Goal: Task Accomplishment & Management: Manage account settings

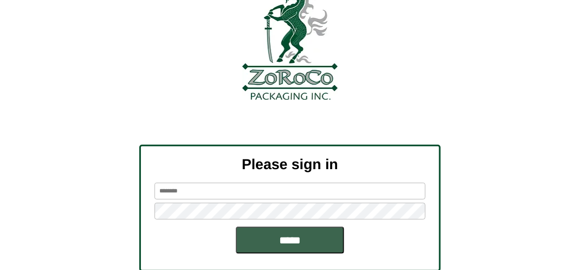
scroll to position [122, 0]
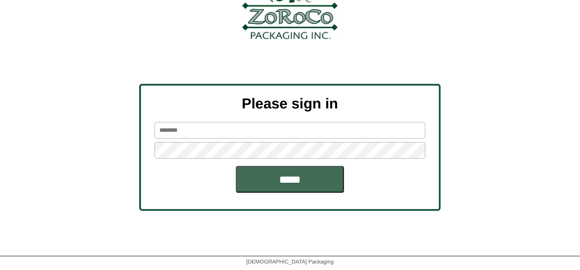
type input "*******"
click at [305, 173] on input "*****" at bounding box center [290, 179] width 108 height 27
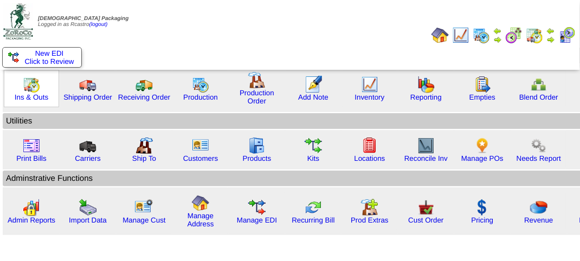
click at [32, 88] on img at bounding box center [31, 84] width 17 height 17
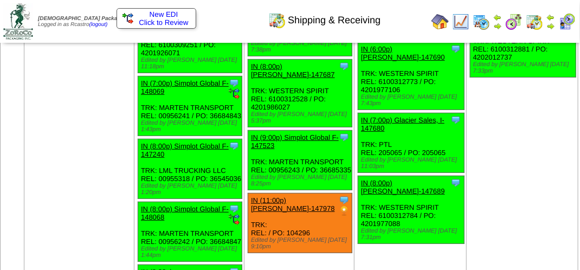
scroll to position [1571, 0]
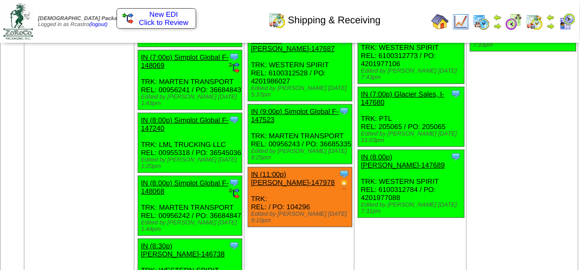
click at [569, 21] on img at bounding box center [566, 21] width 17 height 17
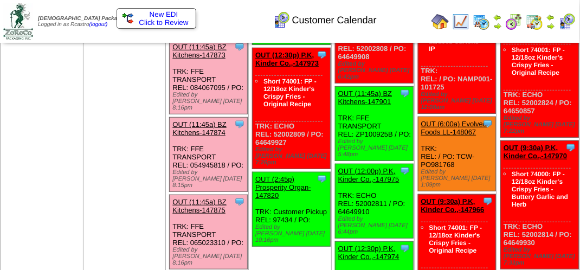
scroll to position [271, 0]
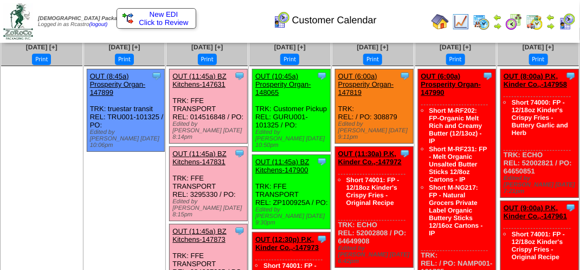
scroll to position [0, 0]
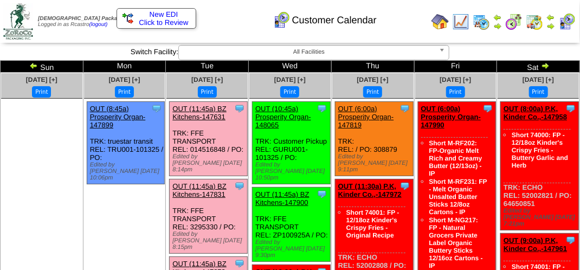
click at [223, 10] on div "Customer Calendar" at bounding box center [287, 17] width 331 height 30
click at [223, 12] on div "Customer Calendar" at bounding box center [287, 17] width 331 height 30
click at [225, 18] on div "Customer Calendar" at bounding box center [287, 17] width 331 height 30
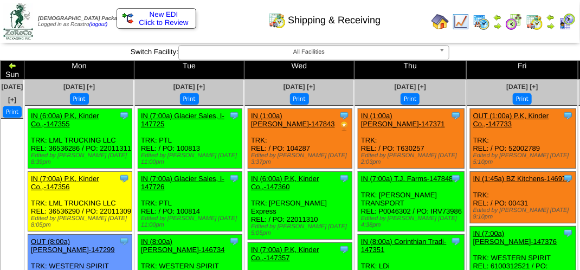
click at [235, 27] on div "Shipping & Receiving" at bounding box center [287, 17] width 331 height 30
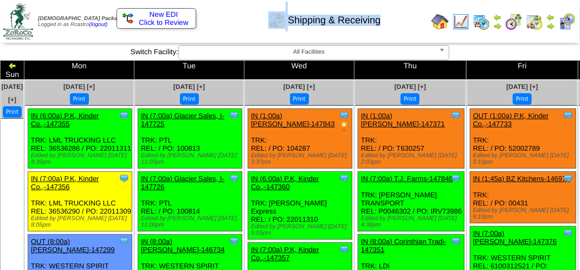
click at [235, 27] on div "Shipping & Receiving" at bounding box center [287, 17] width 331 height 30
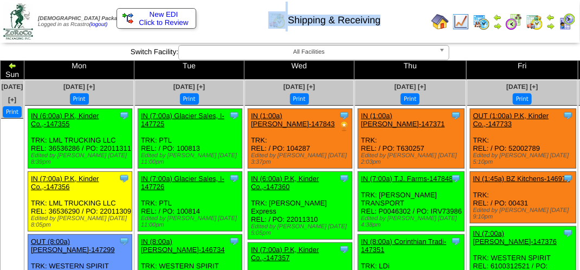
click at [237, 25] on div "Shipping & Receiving" at bounding box center [287, 17] width 331 height 30
drag, startPoint x: 237, startPoint y: 25, endPoint x: 225, endPoint y: 19, distance: 13.6
click at [225, 19] on div "Shipping & Receiving" at bounding box center [287, 17] width 331 height 30
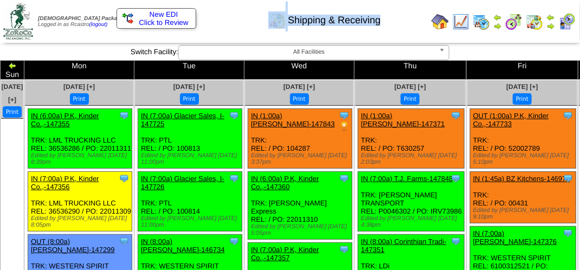
click at [225, 19] on div "Shipping & Receiving" at bounding box center [287, 17] width 331 height 30
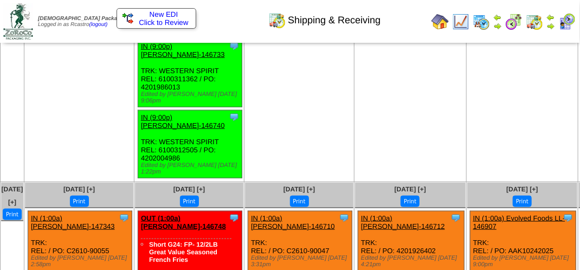
scroll to position [1842, 0]
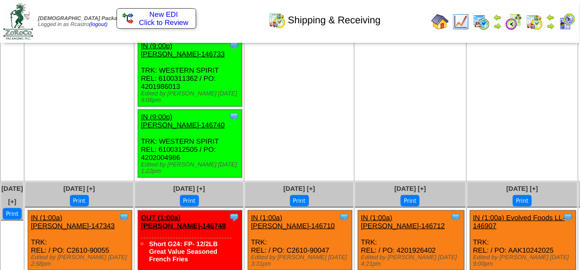
click at [561, 27] on img at bounding box center [566, 21] width 17 height 17
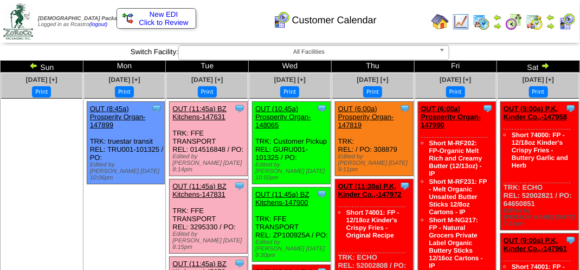
click at [407, 30] on div "Customer Calendar" at bounding box center [287, 17] width 331 height 30
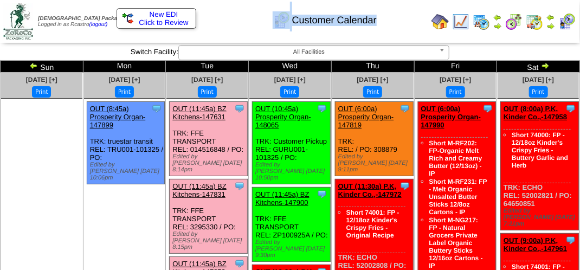
click at [407, 30] on div "Customer Calendar" at bounding box center [287, 17] width 331 height 30
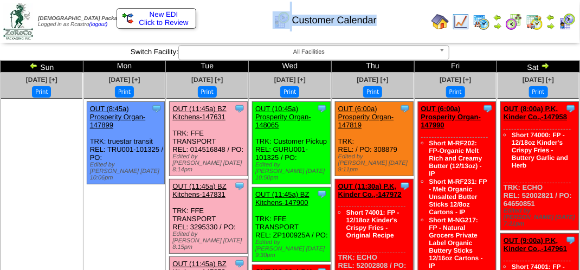
click at [407, 30] on div "Customer Calendar" at bounding box center [287, 17] width 331 height 30
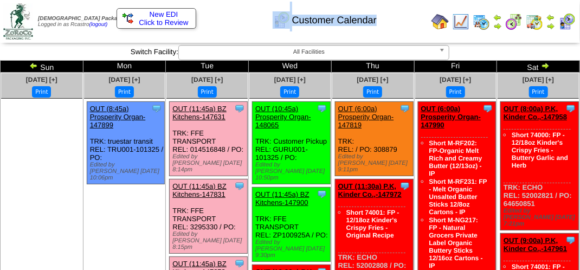
click at [407, 30] on div "Customer Calendar" at bounding box center [287, 17] width 331 height 30
drag, startPoint x: 407, startPoint y: 30, endPoint x: 394, endPoint y: 22, distance: 16.1
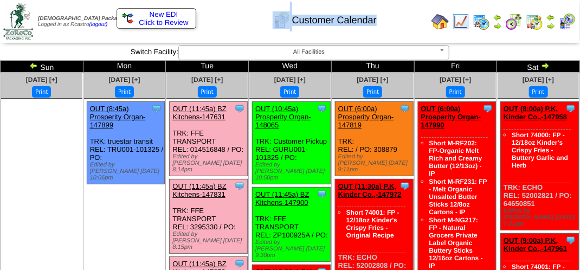
click at [394, 22] on div "Customer Calendar" at bounding box center [287, 17] width 331 height 30
click at [329, 33] on td "Print All" at bounding box center [291, 21] width 272 height 41
click at [392, 32] on td "Print All" at bounding box center [291, 21] width 272 height 41
click at [232, 25] on div "Customer Calendar" at bounding box center [287, 17] width 331 height 30
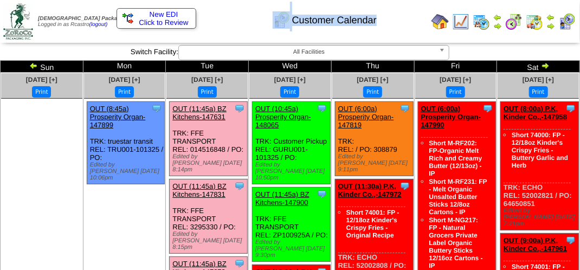
click at [232, 25] on div "Customer Calendar" at bounding box center [287, 17] width 331 height 30
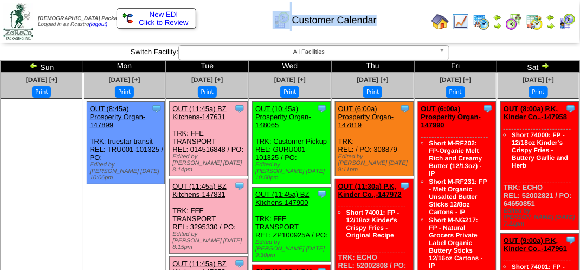
click at [232, 25] on div "Customer Calendar" at bounding box center [287, 17] width 331 height 30
click at [233, 25] on div "Customer Calendar" at bounding box center [287, 17] width 331 height 30
click at [235, 25] on div "Customer Calendar" at bounding box center [287, 17] width 331 height 30
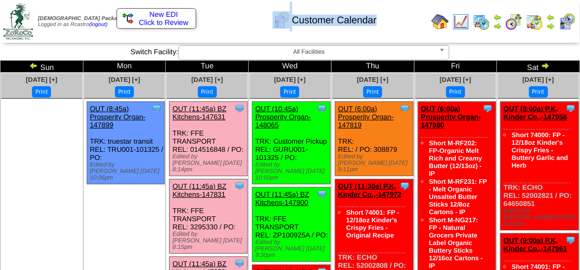
click at [237, 24] on div "Customer Calendar" at bounding box center [287, 17] width 331 height 30
click at [237, 23] on div "Customer Calendar" at bounding box center [287, 17] width 331 height 30
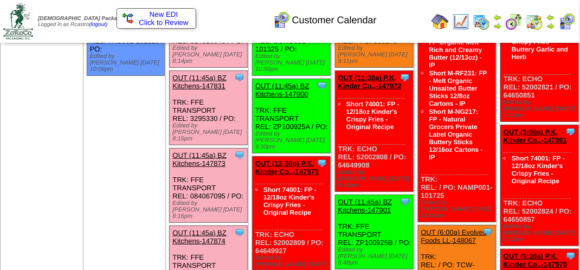
click at [316, 103] on div "Clone Item OUT (11:45a) BZ Kitchens-147900 BZ Kitchens ScheduleID: 147900 5400 …" at bounding box center [291, 116] width 78 height 74
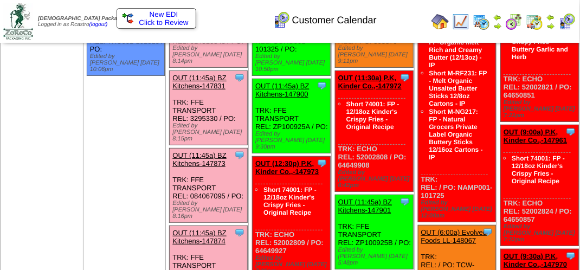
click at [316, 103] on div "Clone Item OUT (11:45a) BZ Kitchens-147900 BZ Kitchens ScheduleID: 147900 5400 …" at bounding box center [291, 116] width 78 height 74
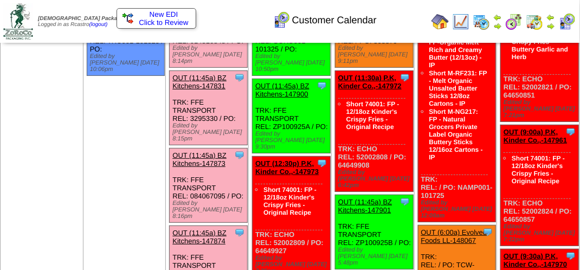
click at [316, 103] on div "Clone Item OUT (11:45a) BZ Kitchens-147900 BZ Kitchens ScheduleID: 147900 5400 …" at bounding box center [291, 116] width 78 height 74
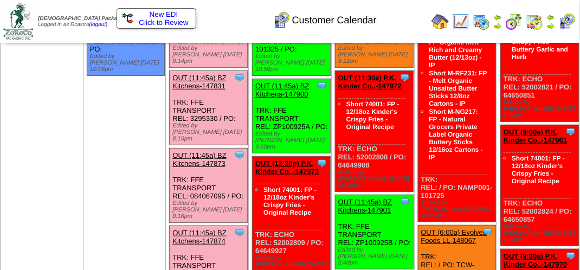
click at [316, 103] on div "Clone Item OUT (11:45a) BZ Kitchens-147900 BZ Kitchens ScheduleID: 147900 5400 …" at bounding box center [291, 116] width 78 height 74
drag, startPoint x: 316, startPoint y: 103, endPoint x: 233, endPoint y: 29, distance: 110.9
click at [233, 29] on div "Customer Calendar" at bounding box center [287, 17] width 331 height 30
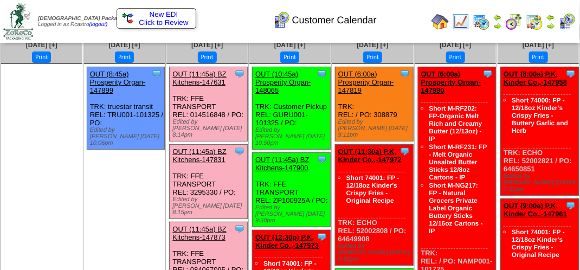
scroll to position [0, 0]
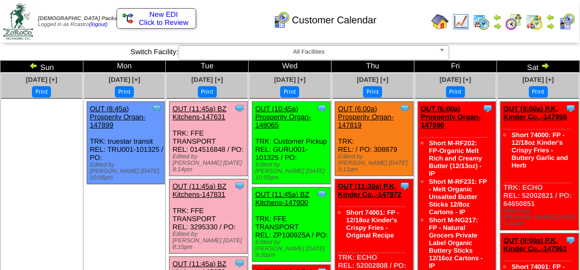
click at [229, 23] on div "Customer Calendar" at bounding box center [287, 17] width 331 height 30
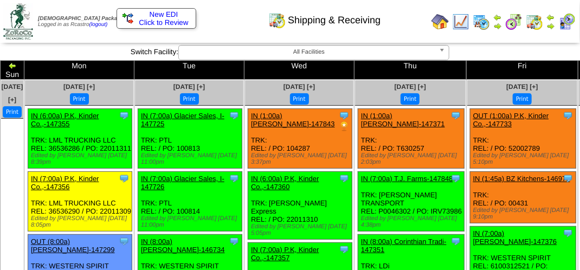
click at [564, 21] on img at bounding box center [566, 21] width 17 height 17
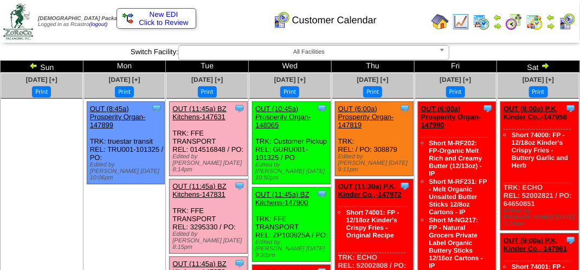
click at [237, 19] on div "Customer Calendar" at bounding box center [287, 17] width 331 height 30
click at [236, 18] on div "Customer Calendar" at bounding box center [287, 17] width 331 height 30
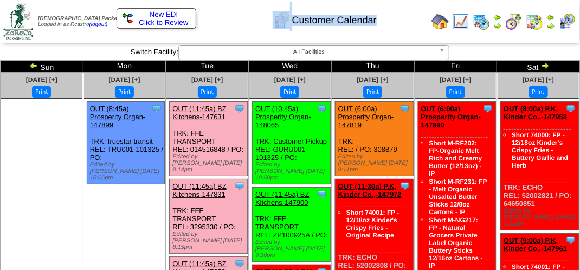
click at [236, 18] on div "Customer Calendar" at bounding box center [287, 17] width 331 height 30
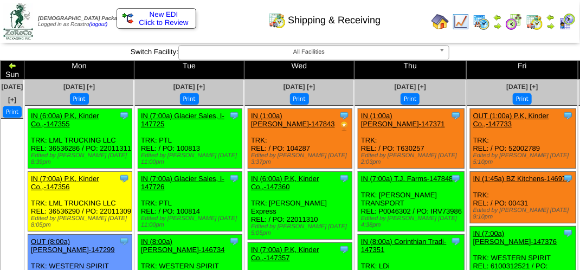
click at [409, 16] on div "Shipping & Receiving" at bounding box center [287, 17] width 331 height 30
click at [407, 20] on div "Shipping & Receiving" at bounding box center [287, 17] width 331 height 30
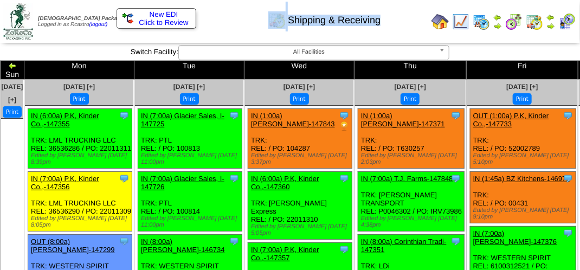
click at [407, 20] on div "Shipping & Receiving" at bounding box center [287, 17] width 331 height 30
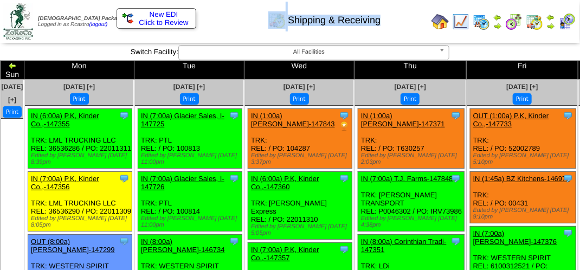
click at [407, 20] on div "Shipping & Receiving" at bounding box center [287, 17] width 331 height 30
drag, startPoint x: 407, startPoint y: 20, endPoint x: 373, endPoint y: 31, distance: 36.1
click at [373, 31] on td "Print All" at bounding box center [291, 21] width 272 height 41
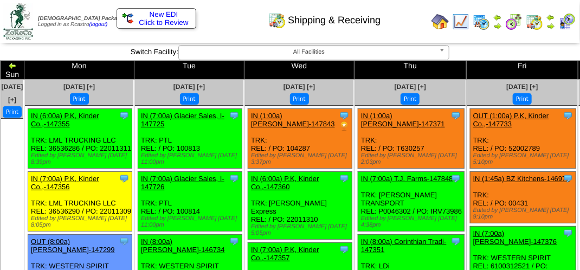
click at [373, 31] on td "Print All" at bounding box center [291, 21] width 272 height 41
click at [567, 22] on img at bounding box center [566, 21] width 17 height 17
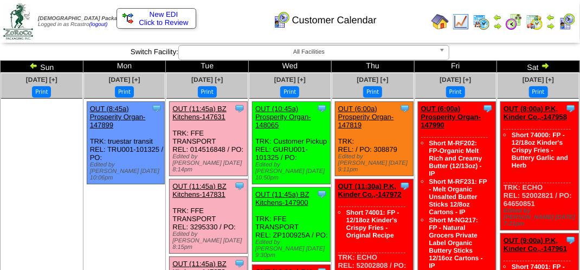
click at [262, 27] on div "Customer Calendar" at bounding box center [287, 17] width 331 height 30
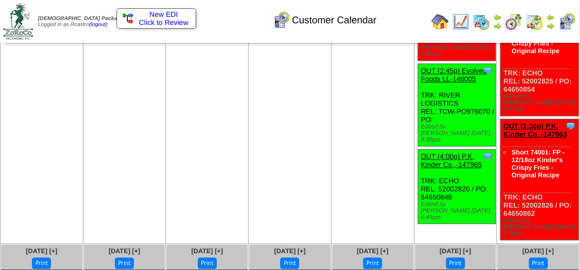
scroll to position [1029, 0]
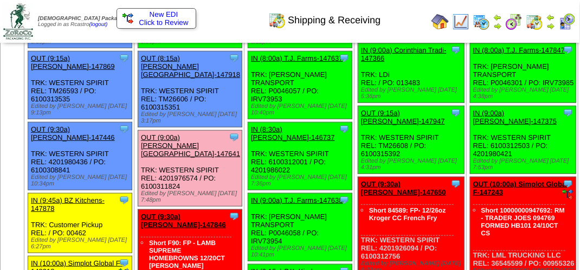
scroll to position [271, 0]
